Goal: Information Seeking & Learning: Get advice/opinions

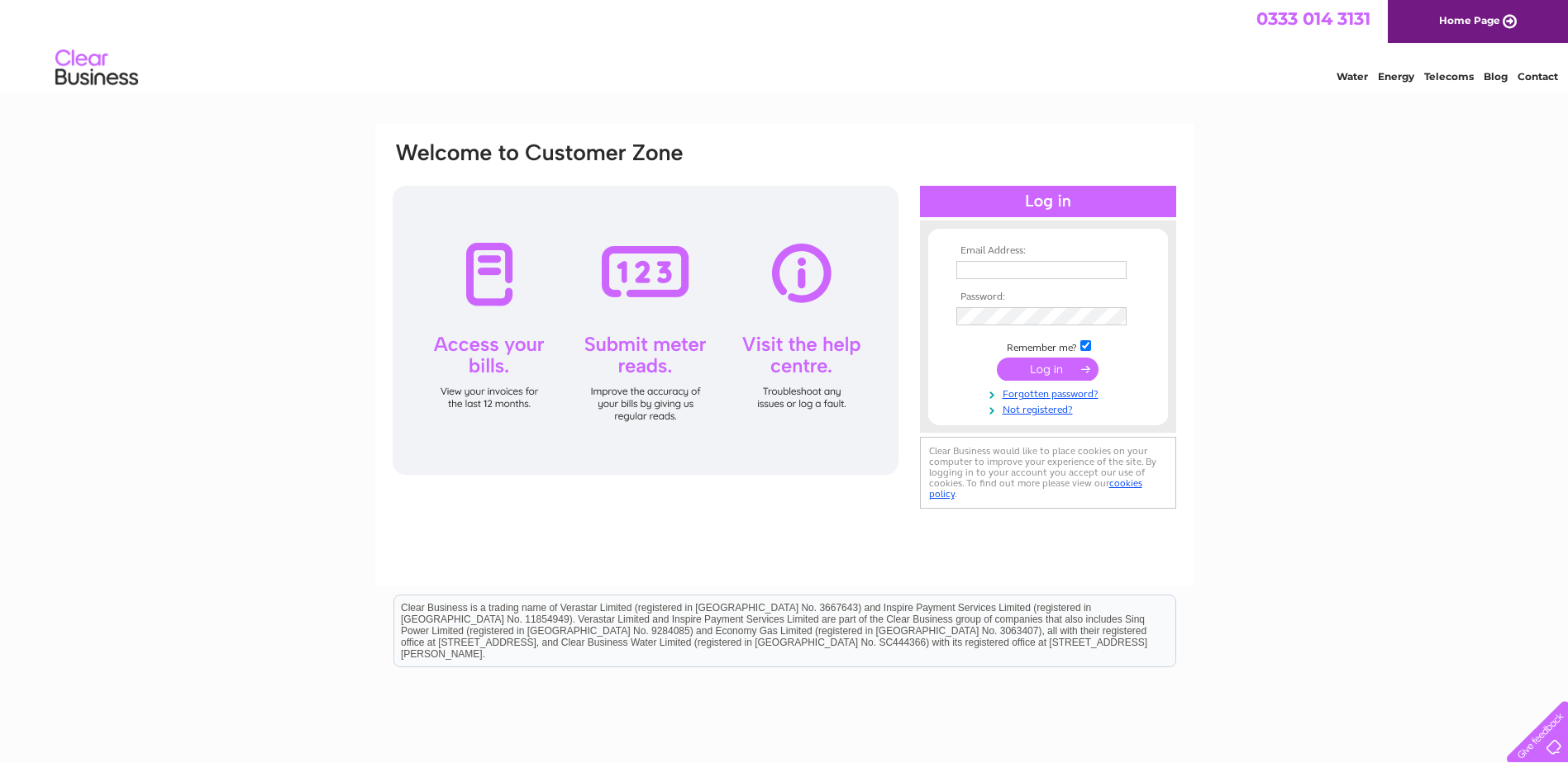
type input "info@ransonsrehab.co.uk"
click at [1071, 369] on input "submit" at bounding box center [1047, 368] width 102 height 23
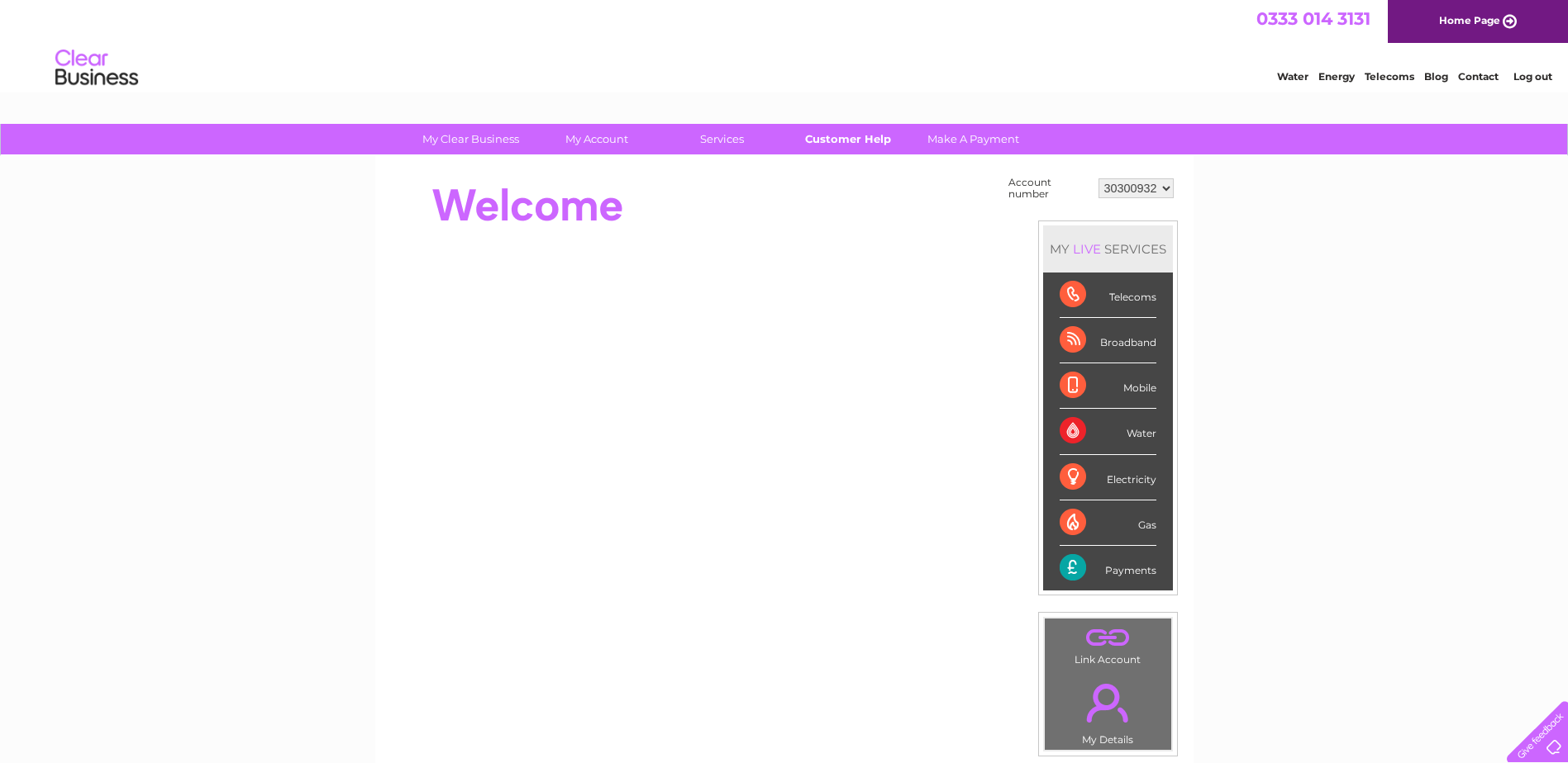
click at [845, 141] on link "Customer Help" at bounding box center [848, 139] width 136 height 30
